Goal: Task Accomplishment & Management: Manage account settings

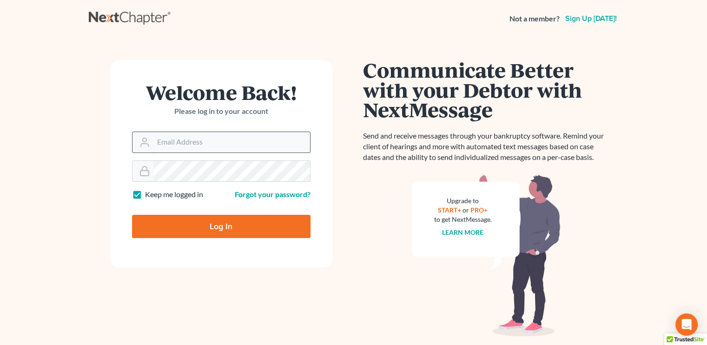
click at [245, 143] on input "Email Address" at bounding box center [231, 142] width 157 height 20
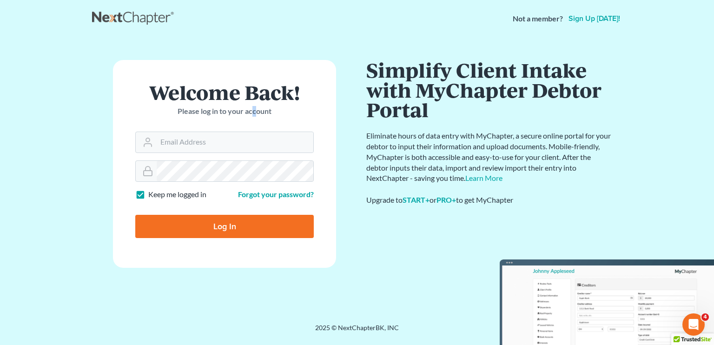
click at [254, 115] on p "Please log in to your account" at bounding box center [224, 111] width 178 height 11
drag, startPoint x: 254, startPoint y: 115, endPoint x: 245, endPoint y: 119, distance: 9.8
click at [245, 119] on div "Welcome Back! Please log in to your account" at bounding box center [224, 106] width 178 height 49
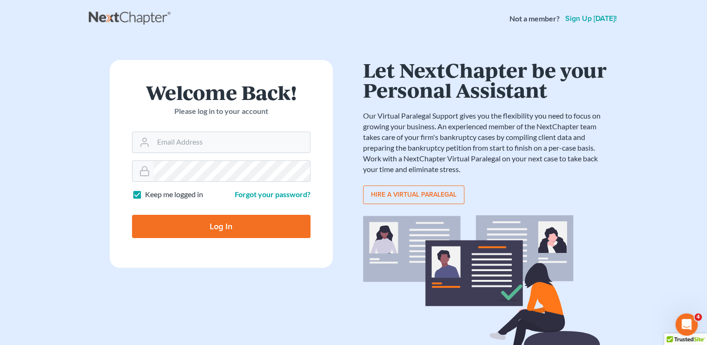
click at [646, 147] on main "Welcome Back! Please log in to your account Email Address Password Keep me logg…" at bounding box center [353, 200] width 707 height 327
click at [268, 148] on input "Email Address" at bounding box center [231, 142] width 157 height 20
paste input "[EMAIL_ADDRESS][DOMAIN_NAME]"
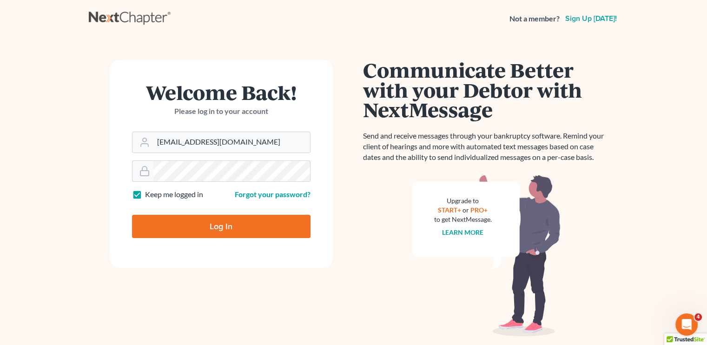
click at [634, 143] on main "Welcome Back! Please log in to your account Email Address [EMAIL_ADDRESS][DOMAI…" at bounding box center [353, 216] width 707 height 358
click at [343, 226] on div "Welcome Back! Please log in to your account Email Address [EMAIL_ADDRESS][DOMAI…" at bounding box center [221, 198] width 265 height 276
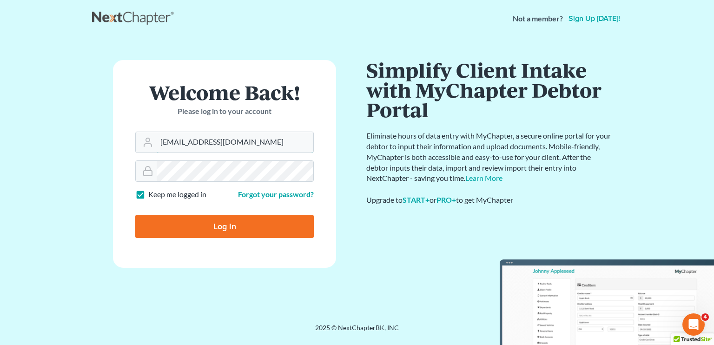
drag, startPoint x: 253, startPoint y: 148, endPoint x: 121, endPoint y: 148, distance: 132.5
click at [123, 148] on form "Welcome Back! Please log in to your account Email Address [EMAIL_ADDRESS][DOMAI…" at bounding box center [224, 164] width 223 height 208
paste input "Paralegal2"
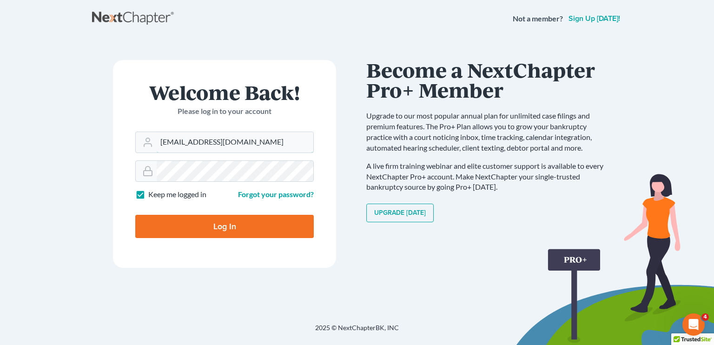
type input "[EMAIL_ADDRESS][DOMAIN_NAME]"
click at [150, 179] on div at bounding box center [224, 170] width 178 height 21
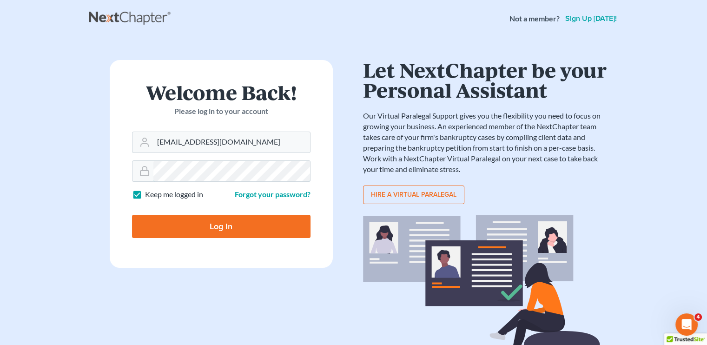
click at [128, 170] on form "Welcome Back! Please log in to your account Email Address Paralegal2@fairmaxlaw…" at bounding box center [221, 164] width 223 height 208
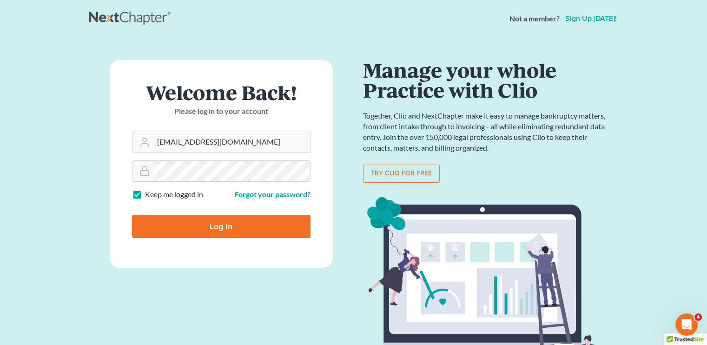
click at [243, 229] on input "Log In" at bounding box center [221, 226] width 178 height 23
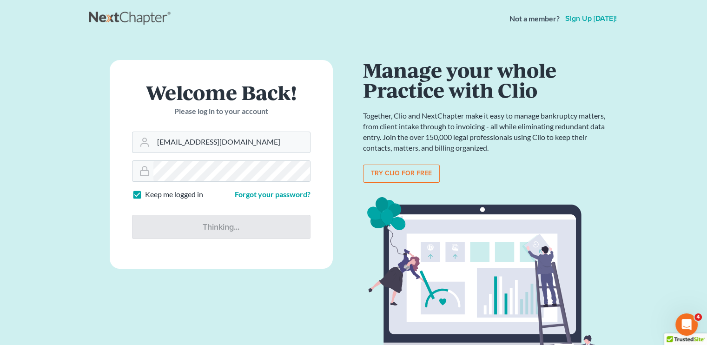
type input "Thinking..."
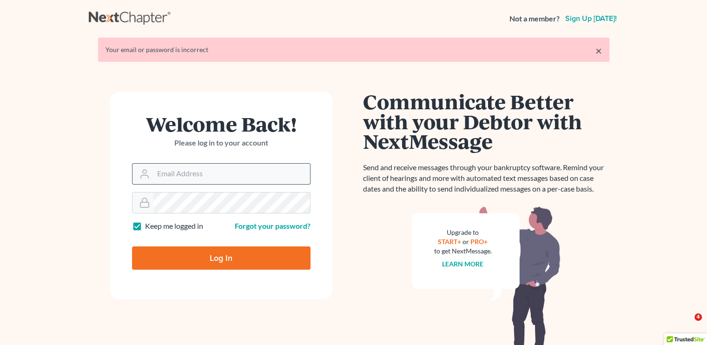
click at [241, 166] on input "Email Address" at bounding box center [231, 174] width 157 height 20
drag, startPoint x: 290, startPoint y: 152, endPoint x: 288, endPoint y: 167, distance: 14.6
click at [291, 152] on div "Welcome Back! Please log in to your account" at bounding box center [221, 138] width 178 height 49
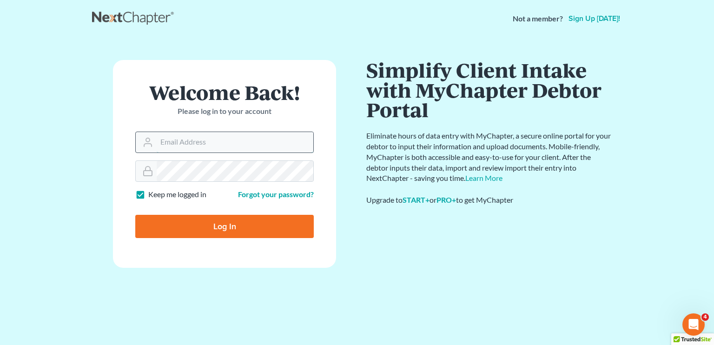
click at [258, 140] on input "Email Address" at bounding box center [235, 142] width 157 height 20
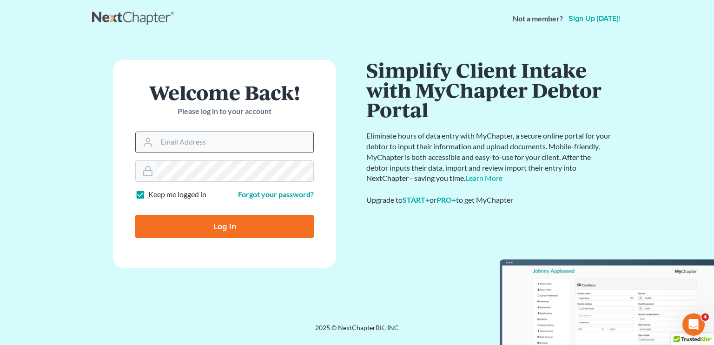
paste input "[EMAIL_ADDRESS][DOMAIN_NAME]"
type input "[EMAIL_ADDRESS][DOMAIN_NAME]"
click at [71, 182] on main "× Your email or password is incorrect Welcome Back! Please log in to your accou…" at bounding box center [357, 169] width 714 height 264
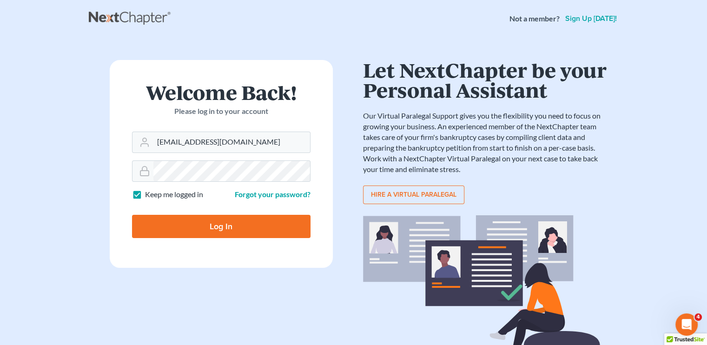
click at [239, 234] on input "Log In" at bounding box center [221, 226] width 178 height 23
type input "Thinking..."
